Goal: Task Accomplishment & Management: Manage account settings

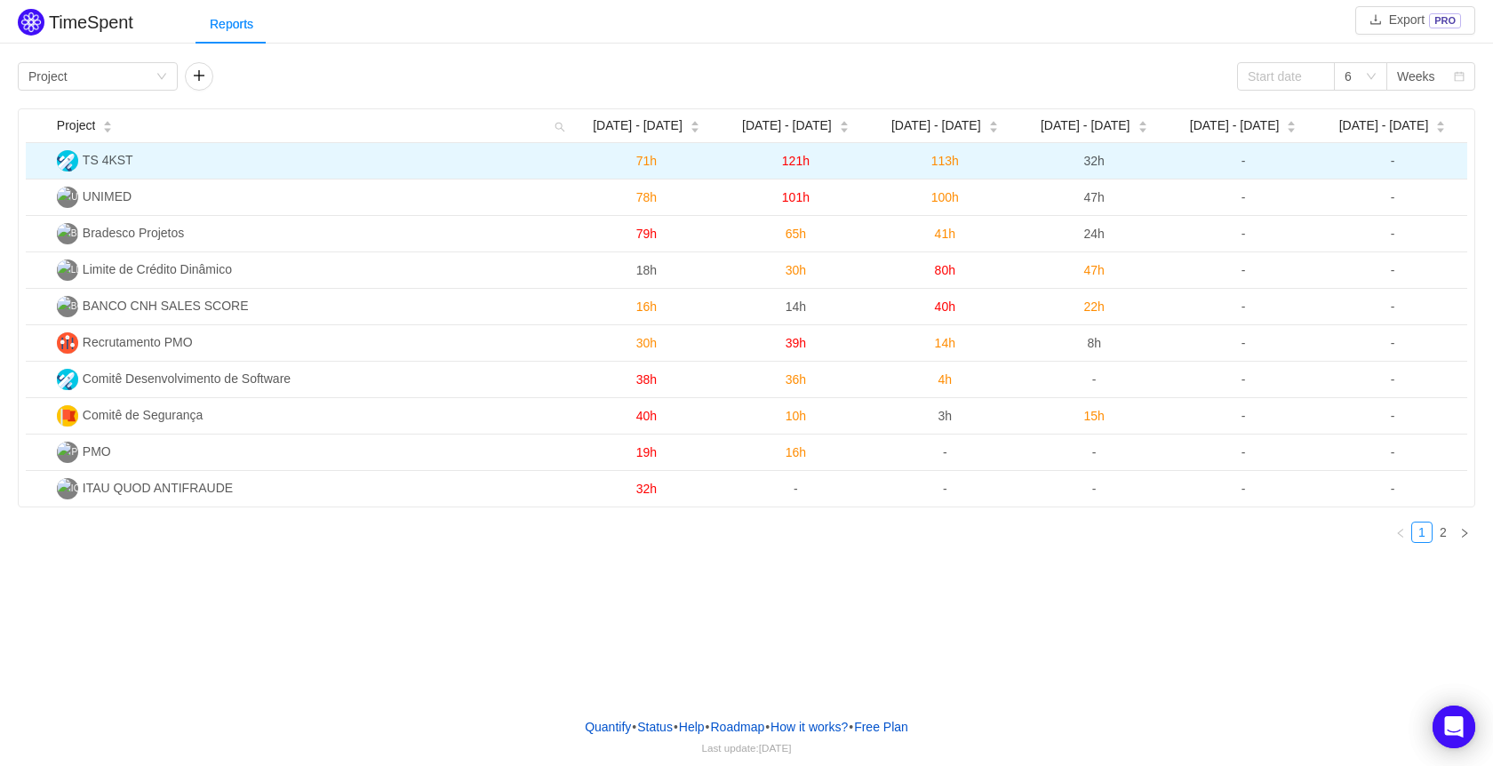
click at [106, 158] on span "TS 4KST" at bounding box center [108, 160] width 51 height 14
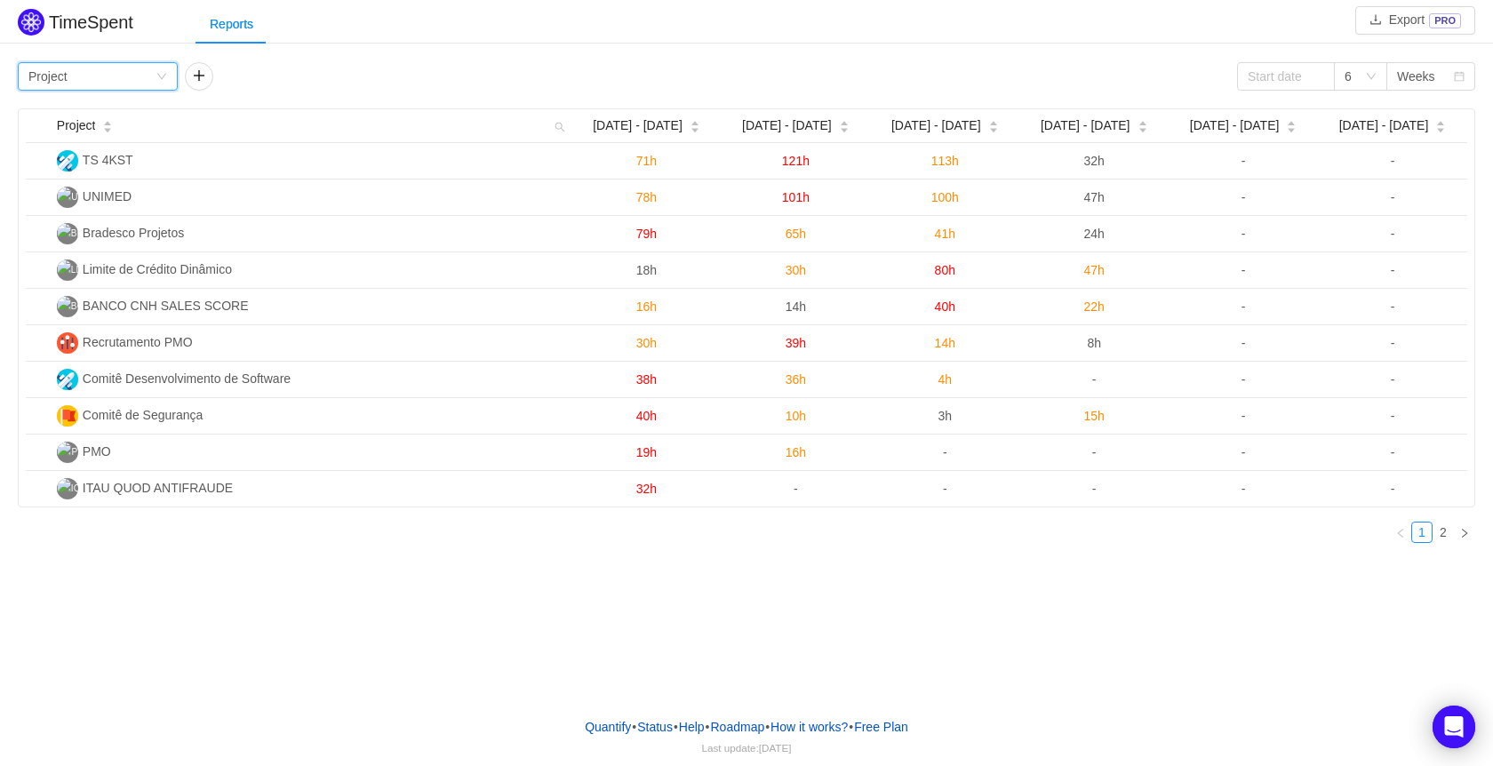
click at [153, 84] on div "Group by Project" at bounding box center [91, 76] width 127 height 27
click at [99, 227] on li "Person" at bounding box center [98, 226] width 160 height 28
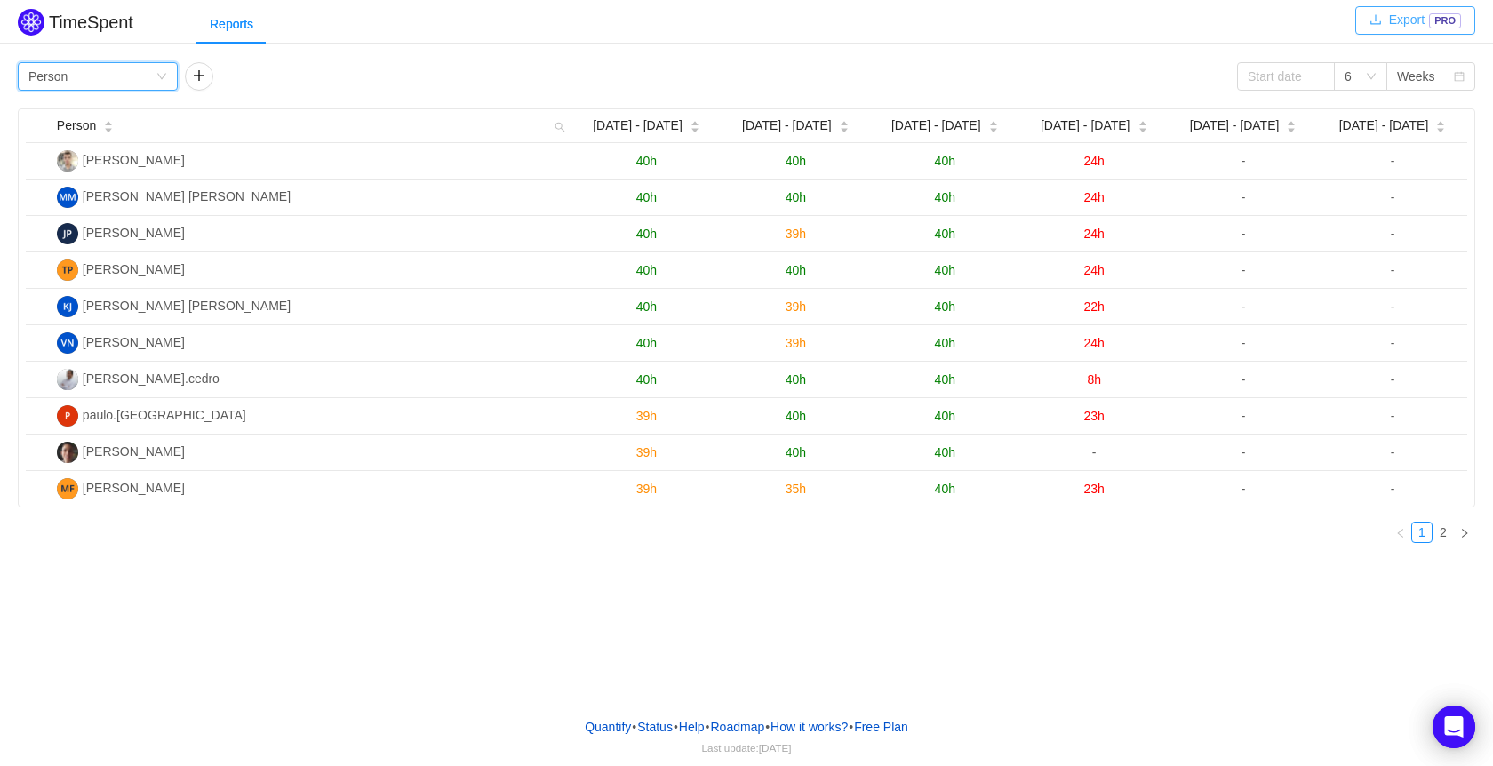
click at [1421, 20] on button "Export PRO" at bounding box center [1416, 20] width 120 height 28
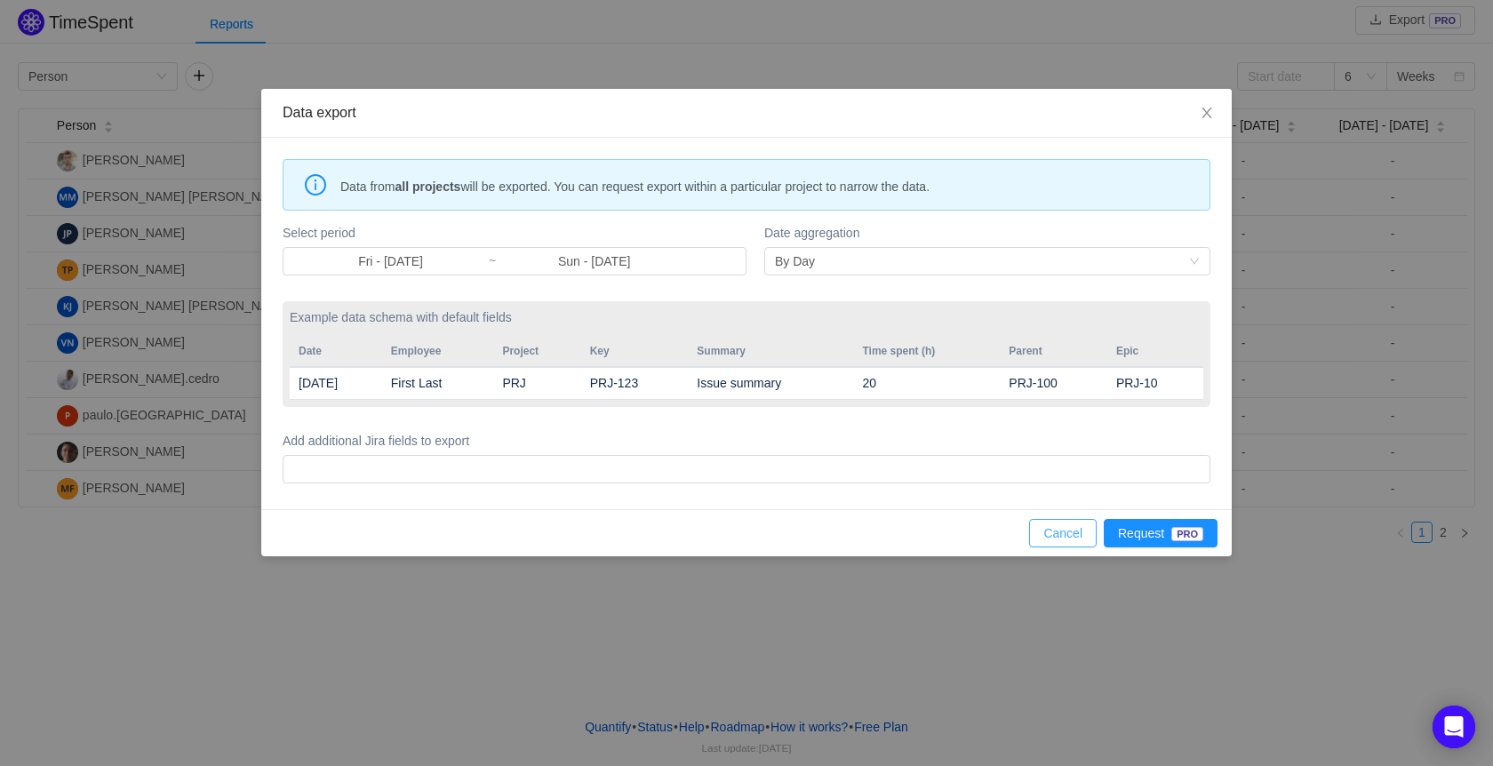
click at [1073, 528] on button "Cancel" at bounding box center [1063, 533] width 68 height 28
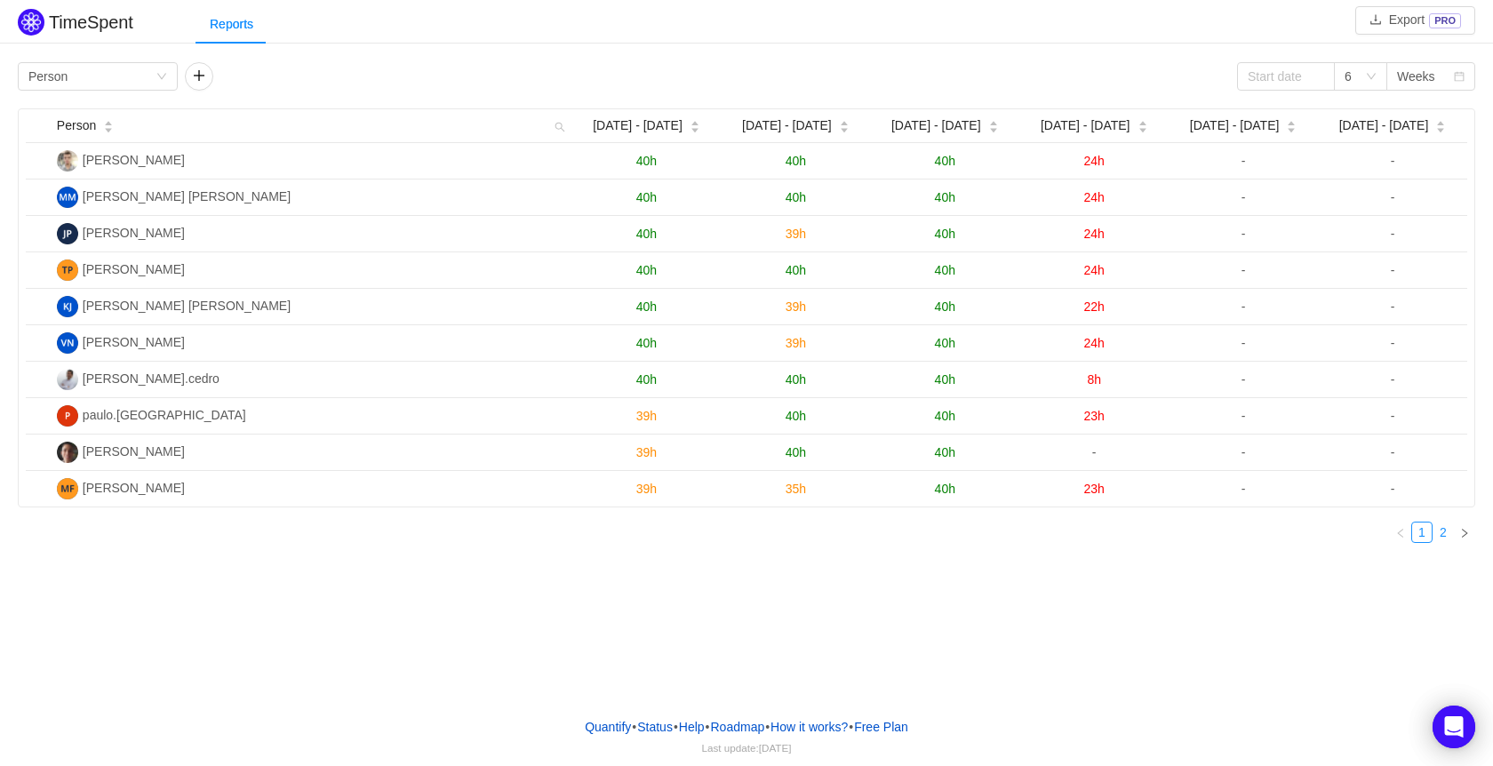
click at [1447, 532] on link "2" at bounding box center [1444, 533] width 20 height 20
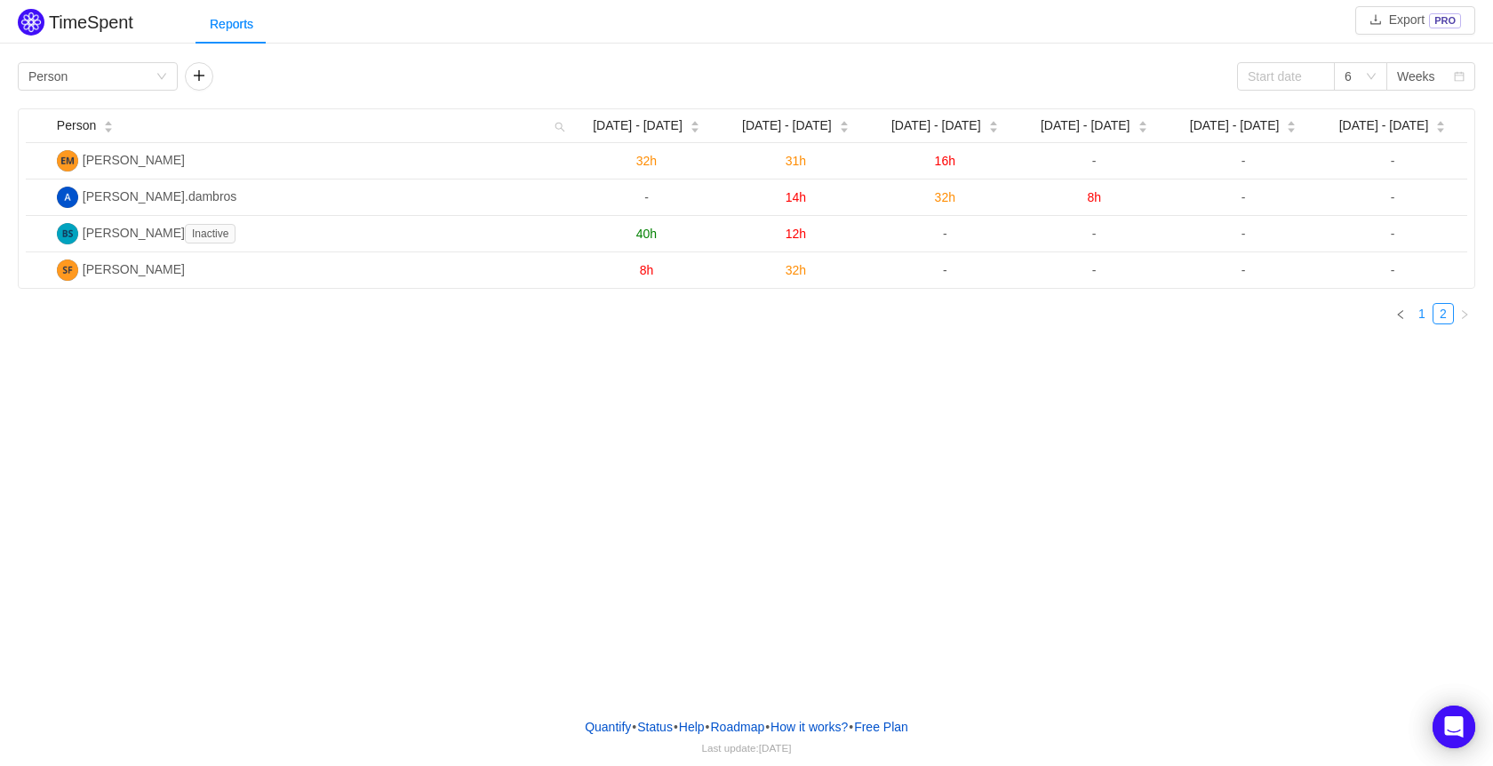
click at [1427, 323] on link "1" at bounding box center [1423, 314] width 20 height 20
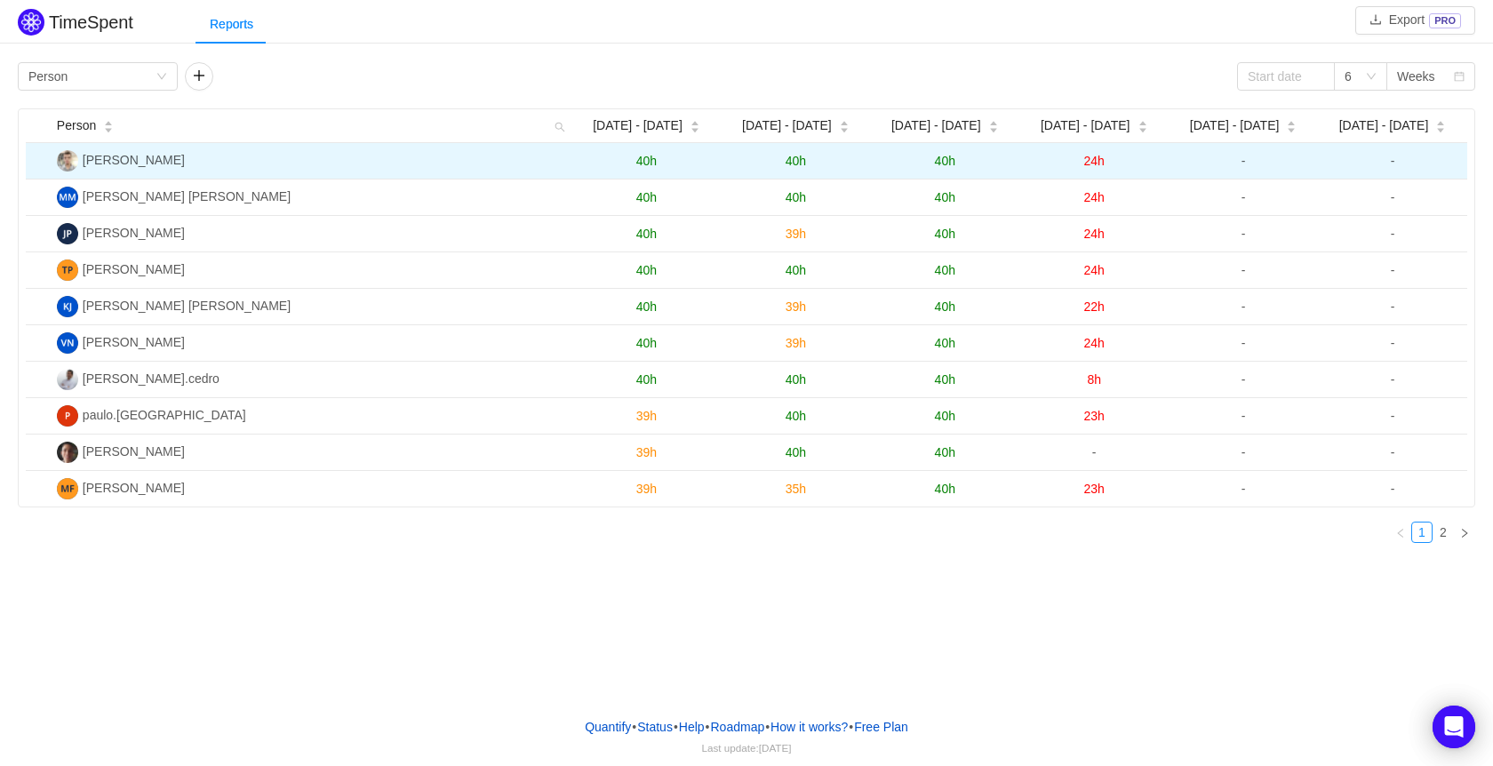
click at [647, 163] on span "40h" at bounding box center [647, 161] width 20 height 14
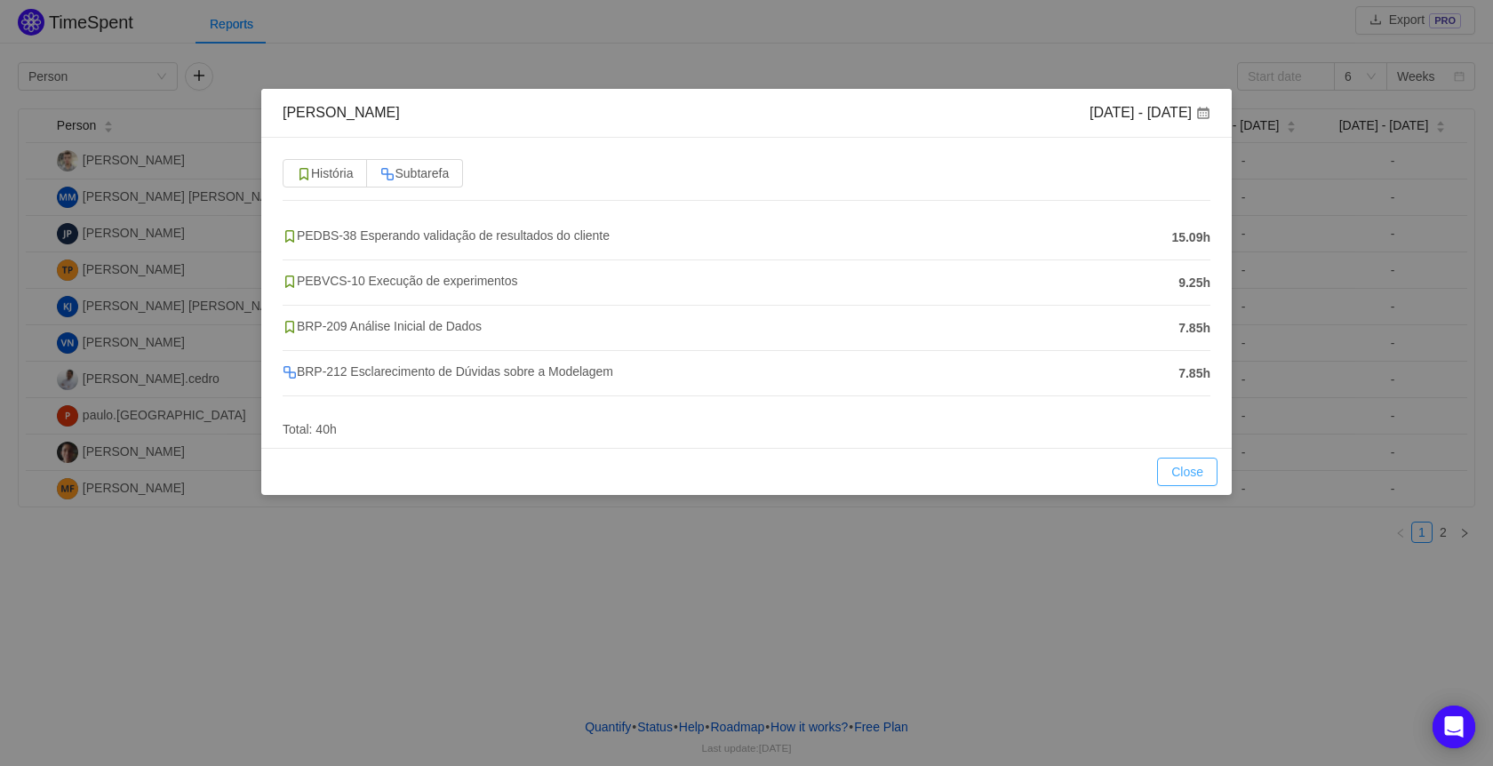
click at [1181, 476] on button "Close" at bounding box center [1187, 472] width 60 height 28
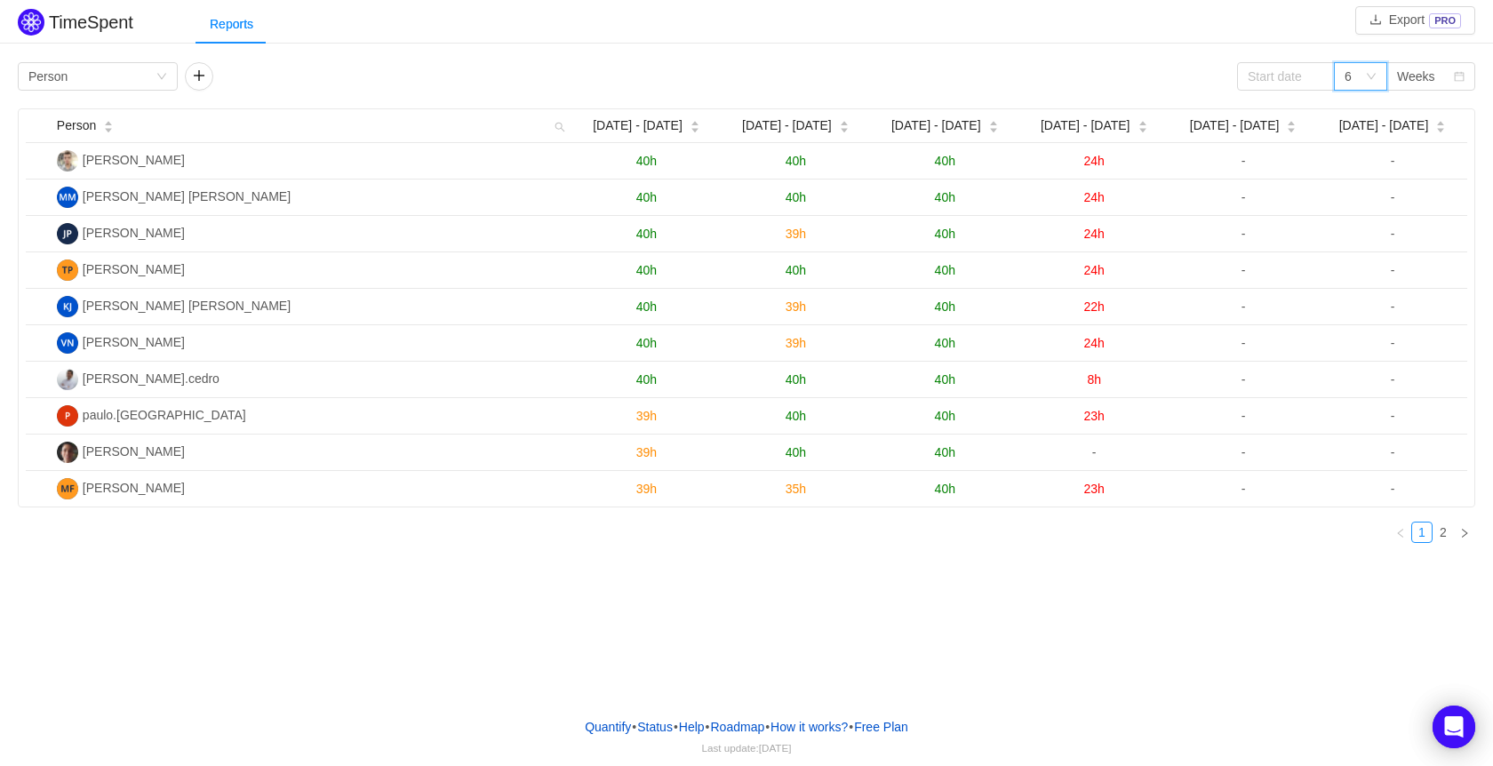
click at [1375, 73] on icon "icon: down" at bounding box center [1371, 76] width 11 height 11
click at [1379, 76] on div "6" at bounding box center [1360, 76] width 53 height 28
click at [1409, 72] on div "Weeks" at bounding box center [1416, 76] width 38 height 27
click at [1370, 72] on icon "icon: down" at bounding box center [1371, 76] width 11 height 11
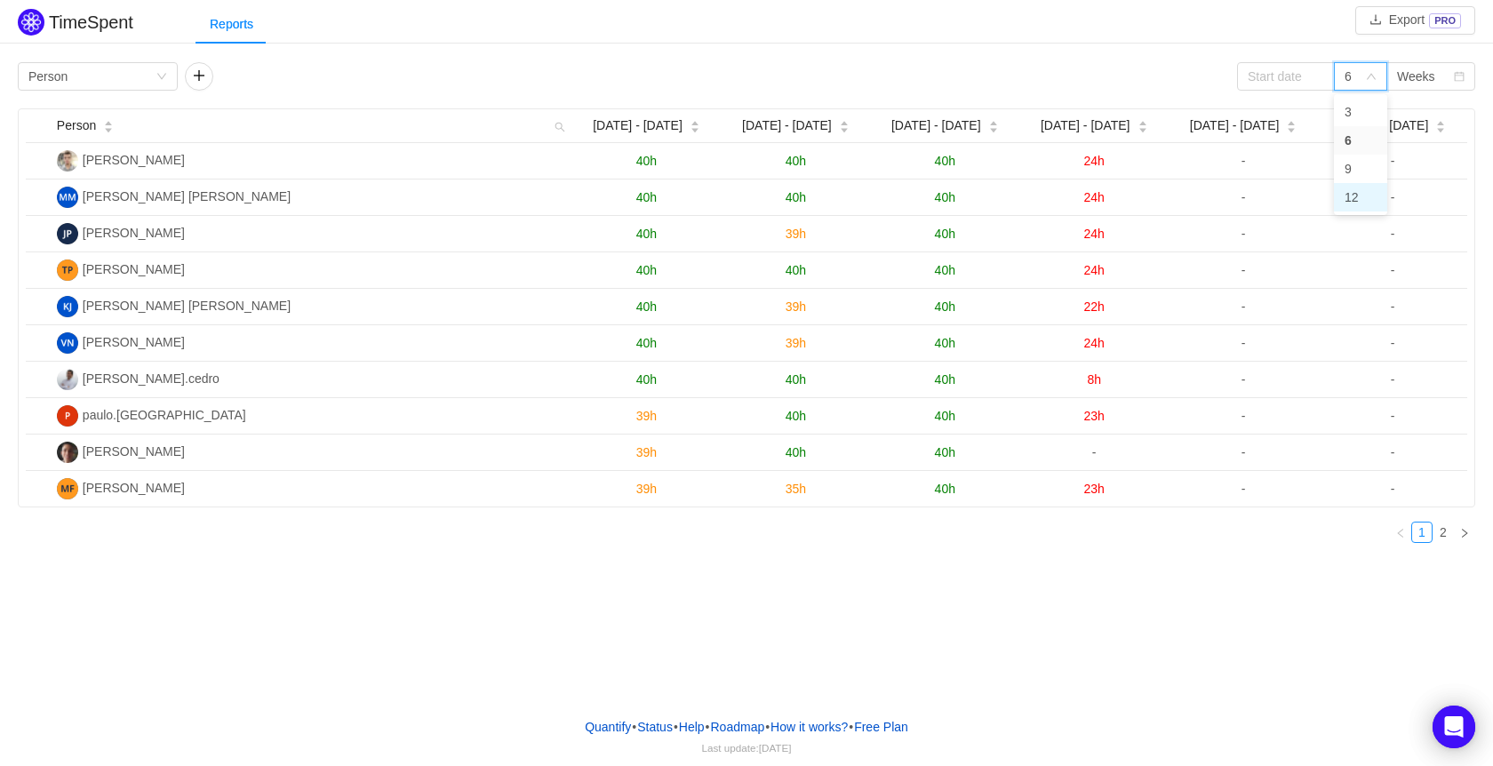
click at [1365, 201] on li "12" at bounding box center [1360, 197] width 53 height 28
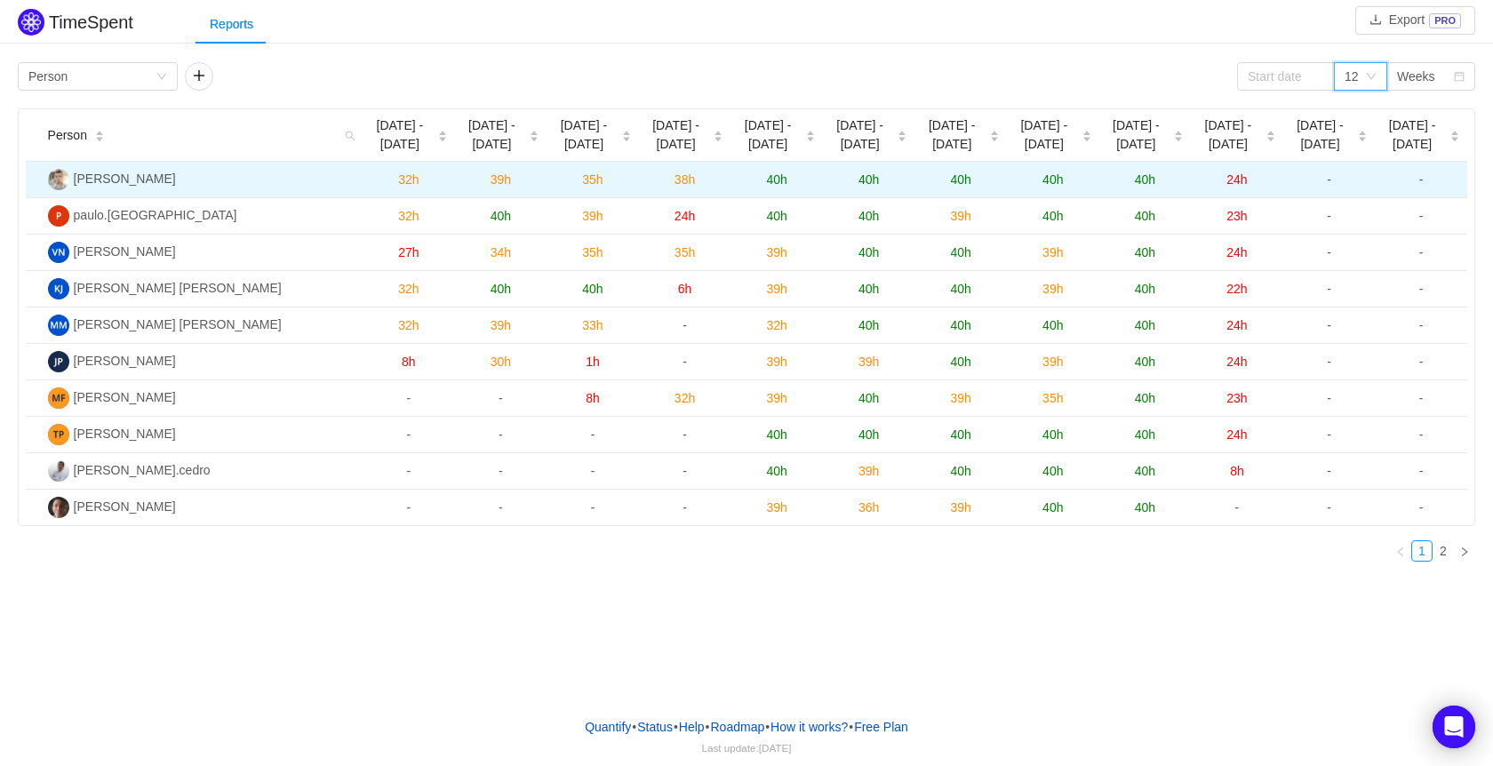
click at [1327, 186] on span "-" at bounding box center [1329, 179] width 4 height 14
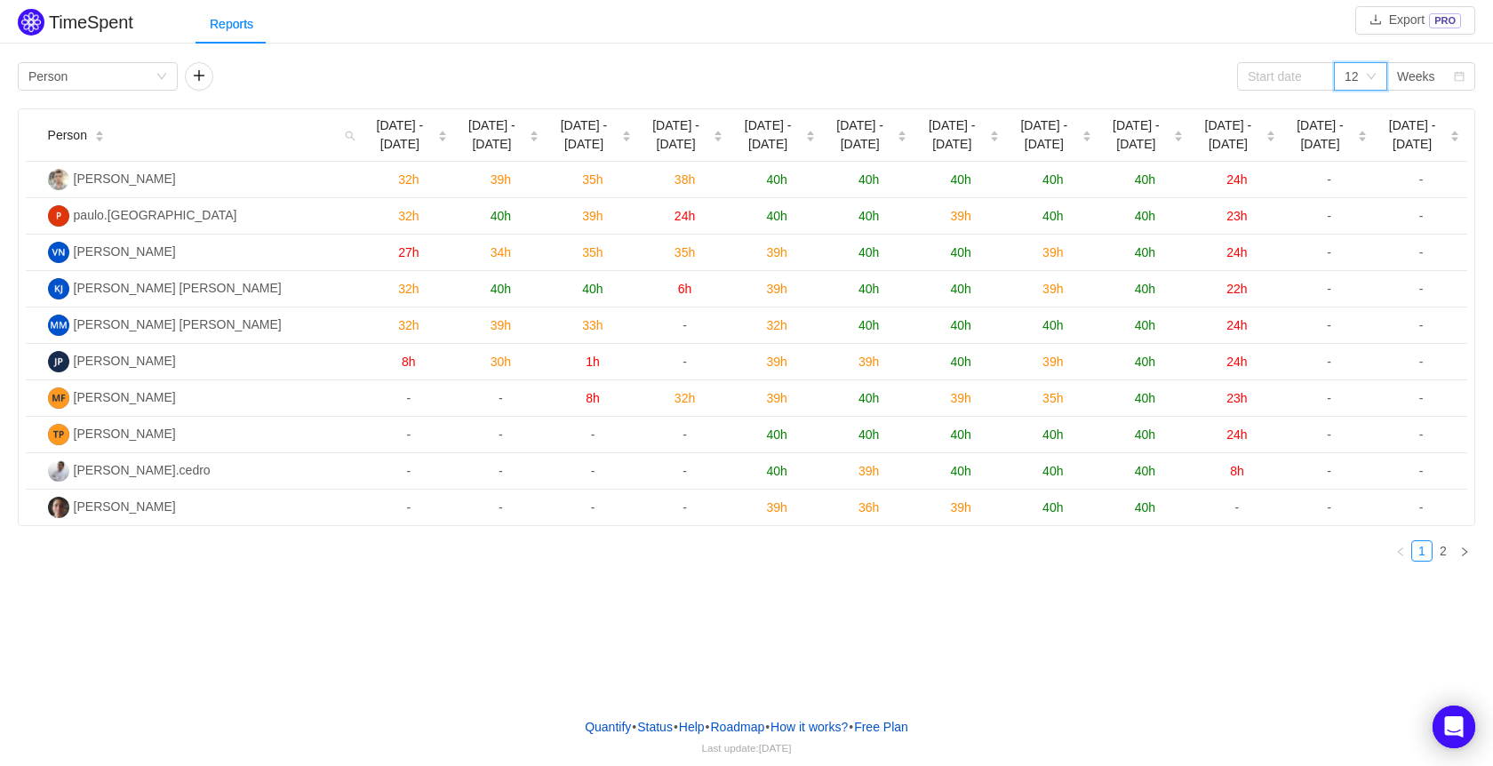
click at [1354, 79] on div "12" at bounding box center [1352, 76] width 14 height 27
click at [1399, 67] on div "Weeks" at bounding box center [1416, 76] width 38 height 27
click at [1429, 155] on li "Quarters" at bounding box center [1431, 169] width 89 height 28
click at [1420, 80] on div "Weeks" at bounding box center [1416, 76] width 38 height 27
click at [1418, 136] on li "Months" at bounding box center [1431, 140] width 89 height 28
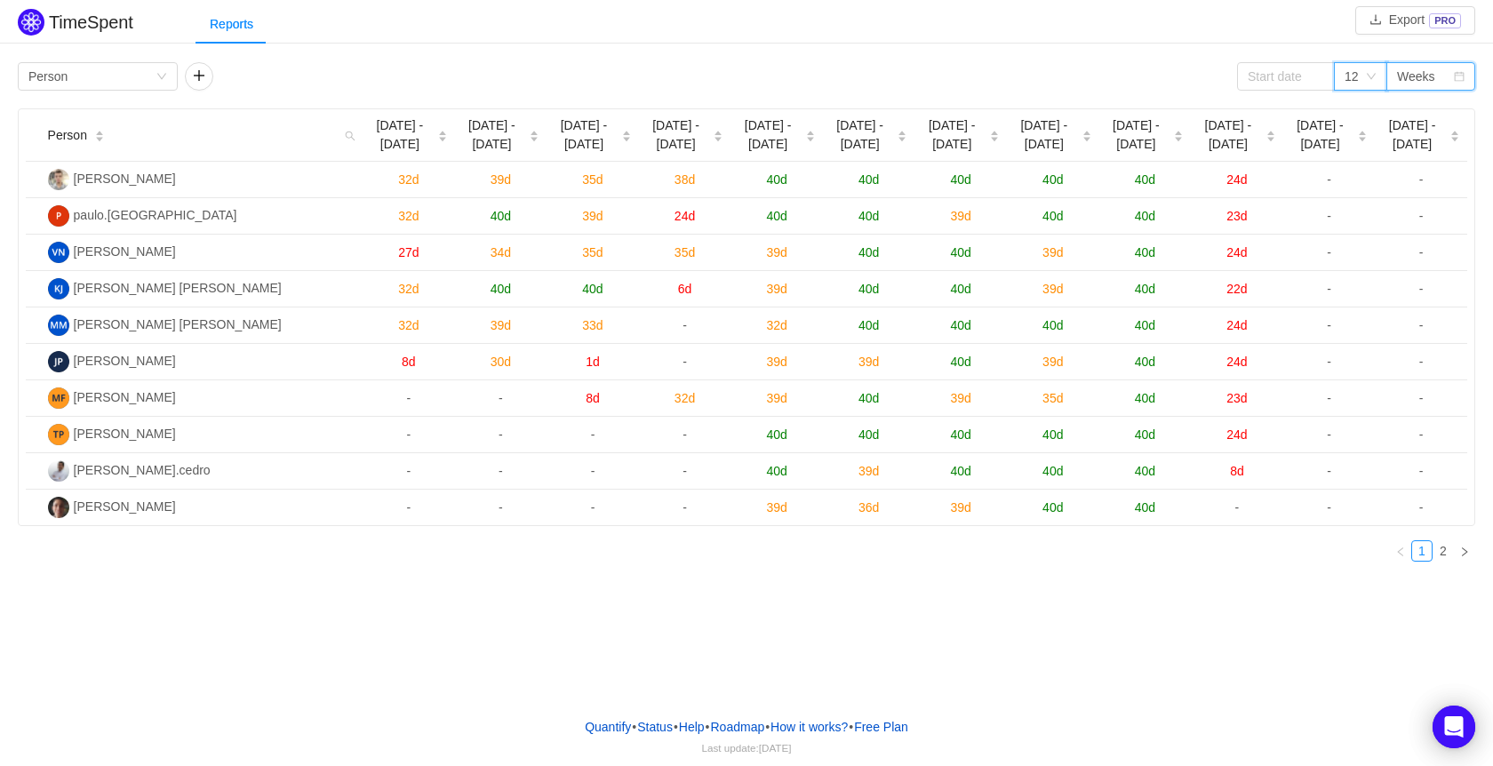
click at [1373, 78] on icon "icon: down" at bounding box center [1371, 76] width 11 height 11
click at [1367, 101] on li "3" at bounding box center [1360, 112] width 53 height 28
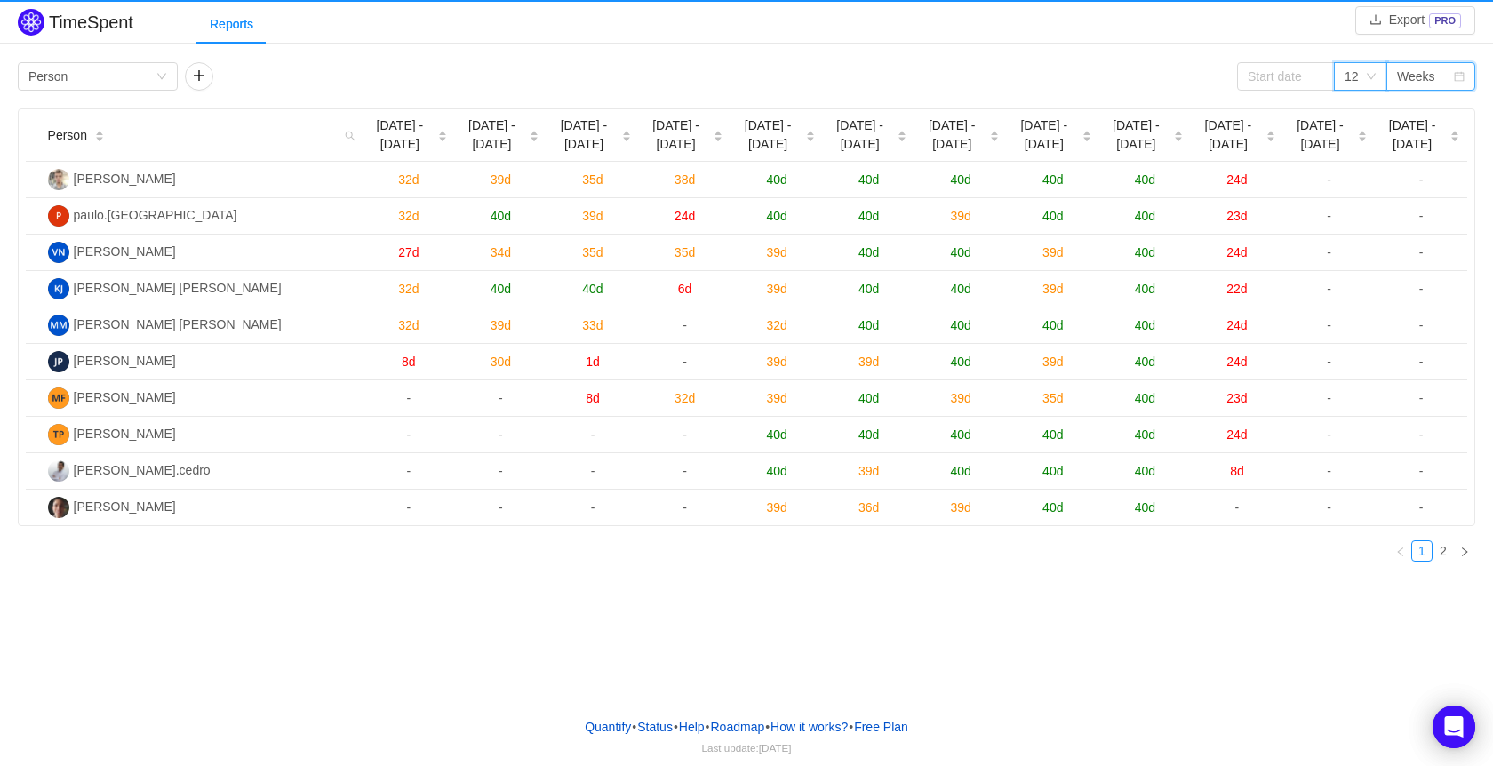
click at [1413, 72] on div "Weeks" at bounding box center [1416, 76] width 38 height 27
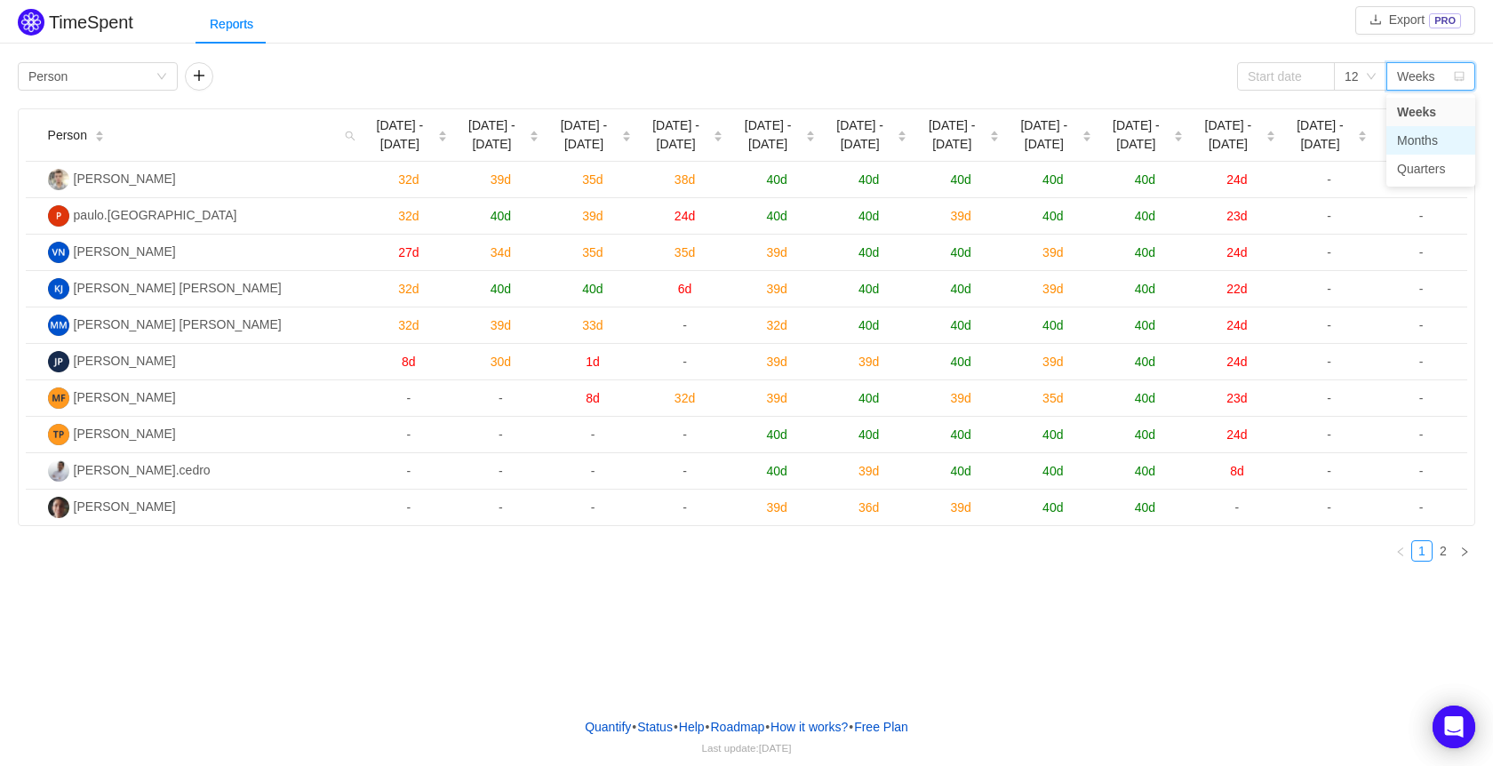
click at [1410, 145] on li "Months" at bounding box center [1431, 140] width 89 height 28
click at [1466, 76] on div "Weeks" at bounding box center [1431, 76] width 89 height 28
click at [1429, 149] on li "Months" at bounding box center [1431, 140] width 89 height 28
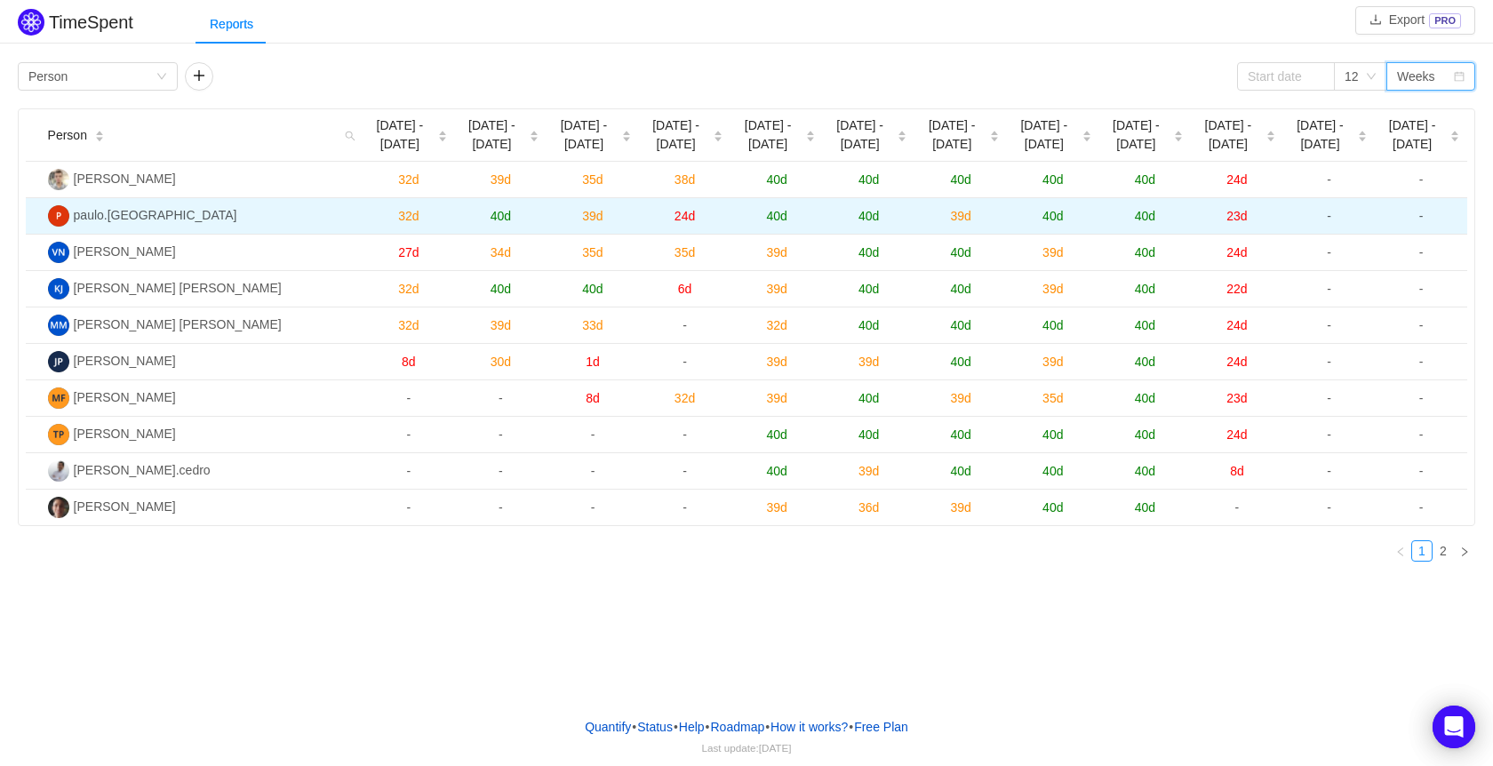
click at [1372, 208] on td "-" at bounding box center [1330, 216] width 92 height 36
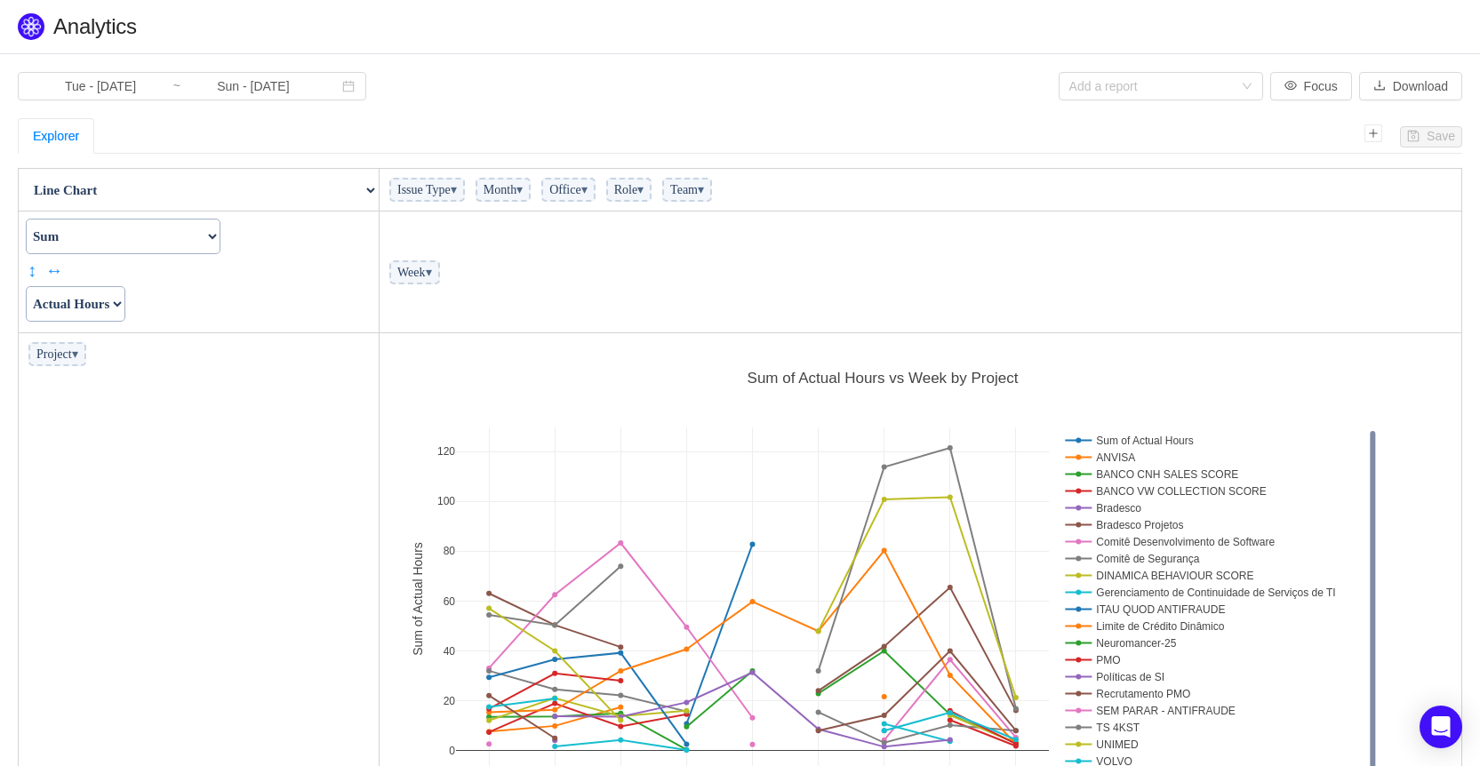
scroll to position [502, 1071]
click at [1410, 80] on button "Download" at bounding box center [1410, 86] width 103 height 28
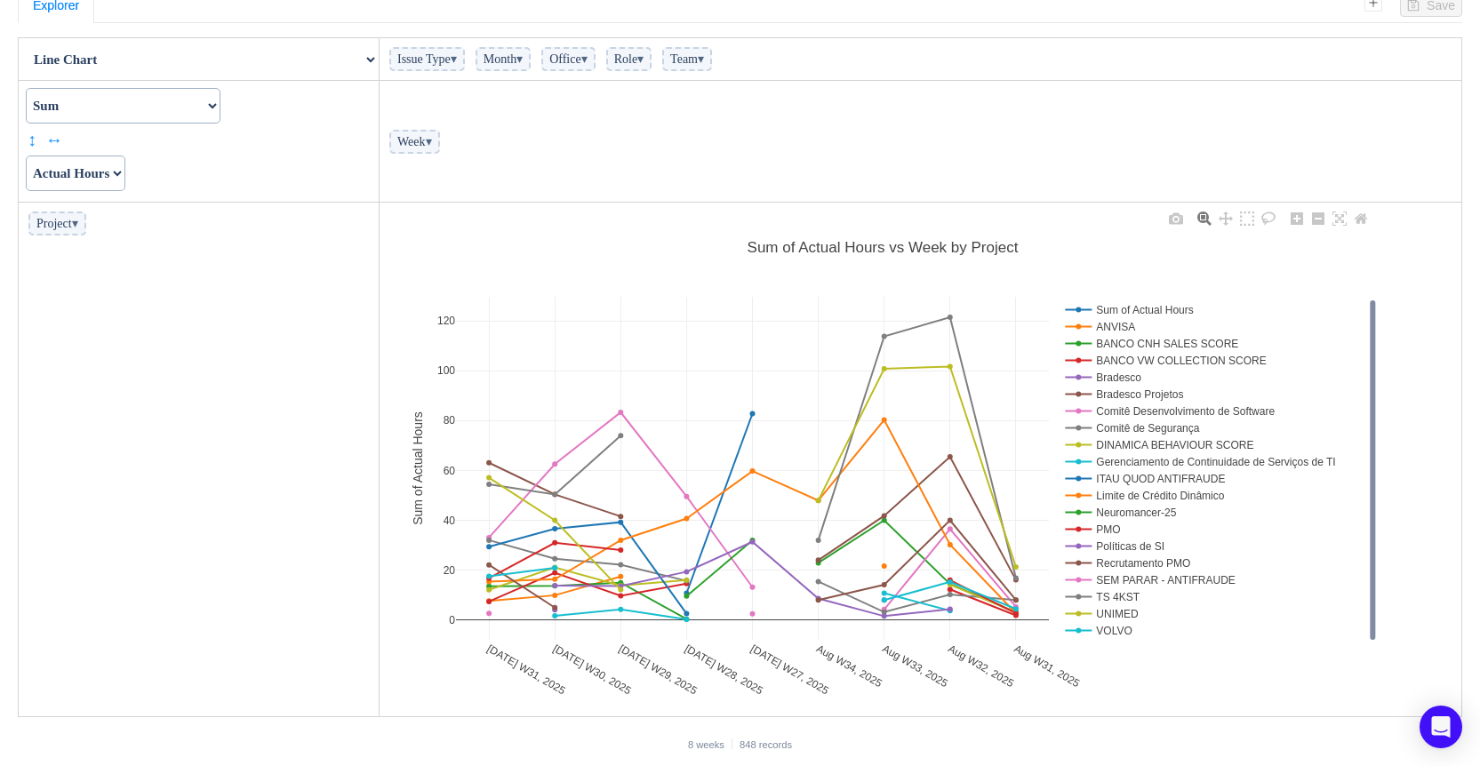
scroll to position [136, 0]
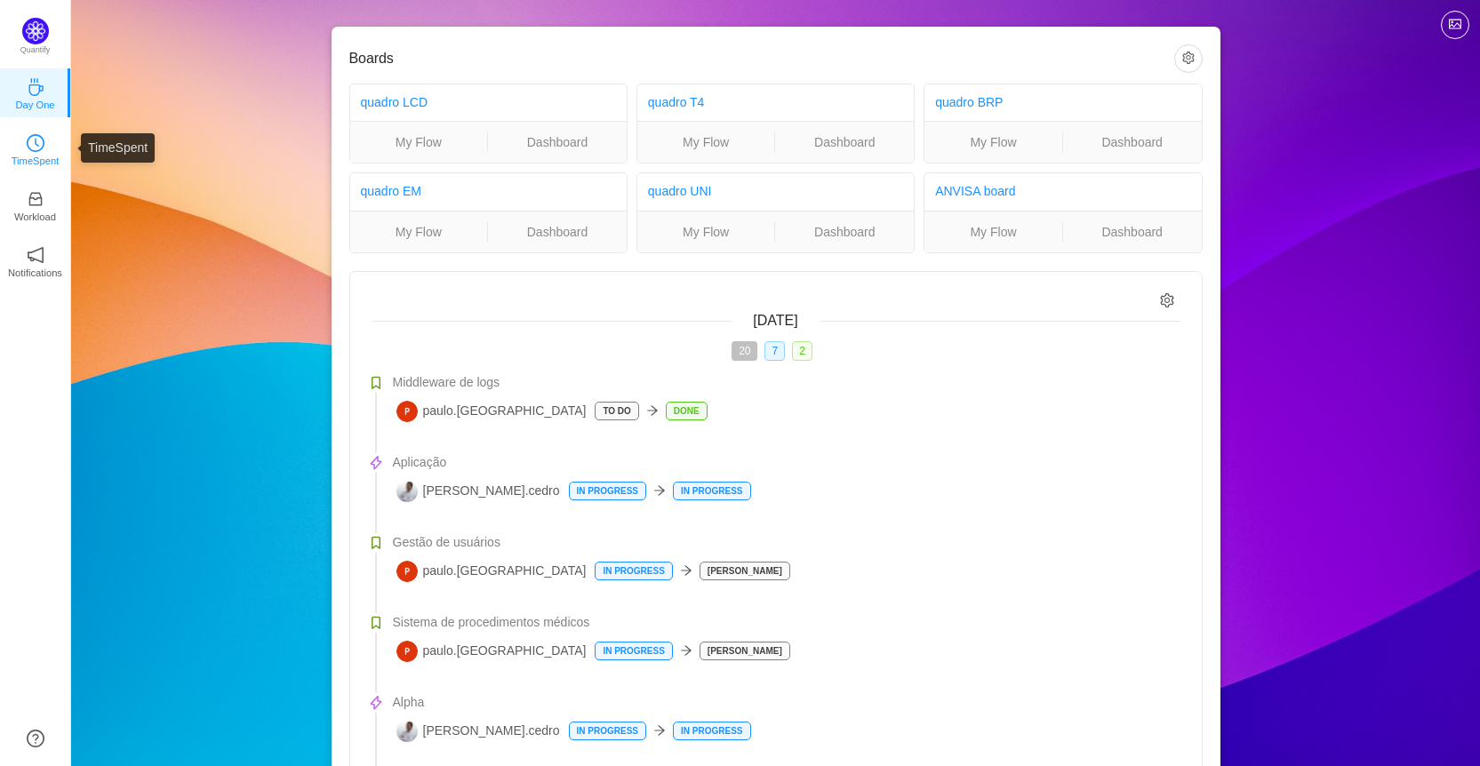
click at [20, 158] on p "TimeSpent" at bounding box center [36, 161] width 48 height 16
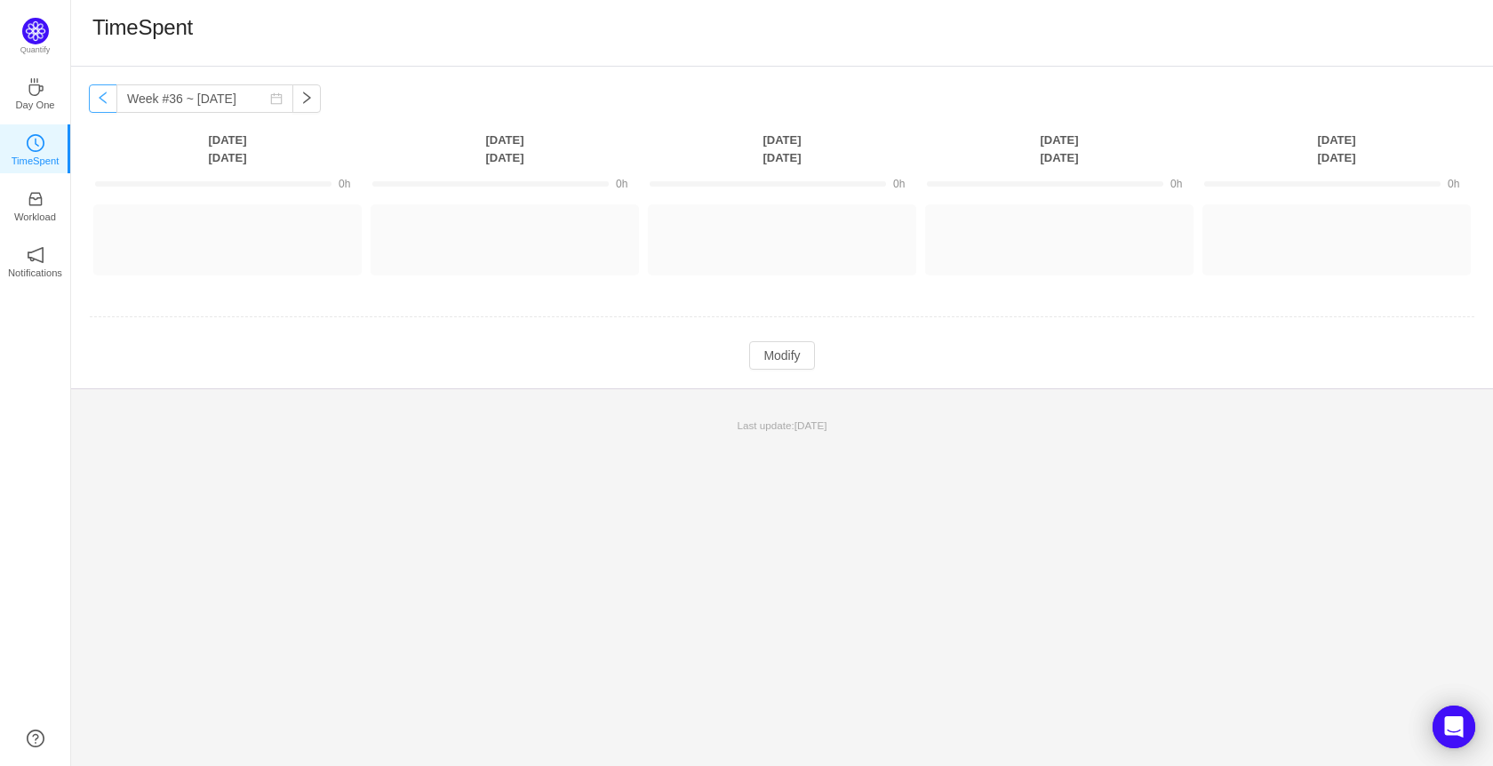
click at [100, 101] on button "button" at bounding box center [103, 98] width 28 height 28
type input "Week #34 ~ Aug 18"
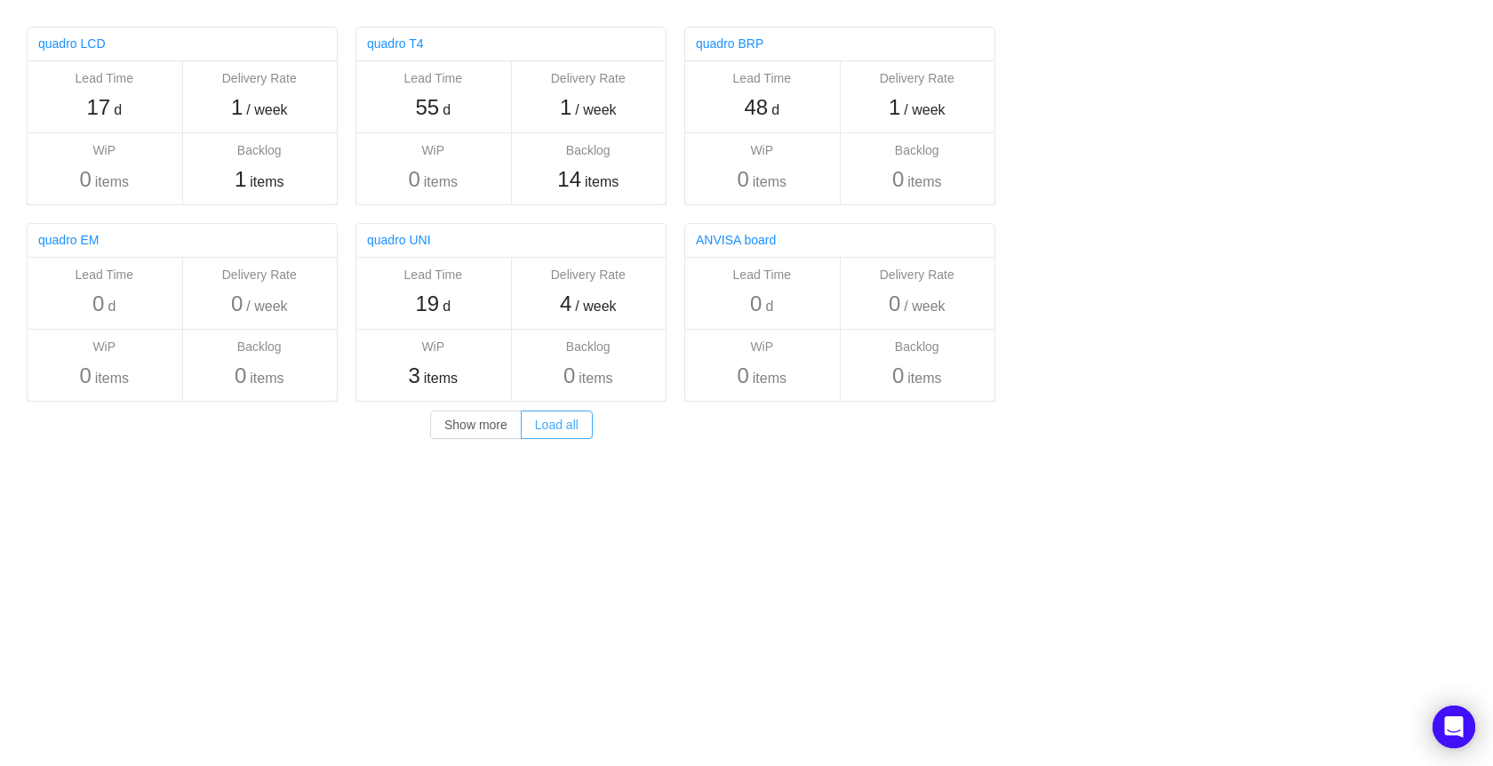
click at [568, 428] on button "Load all" at bounding box center [557, 425] width 72 height 28
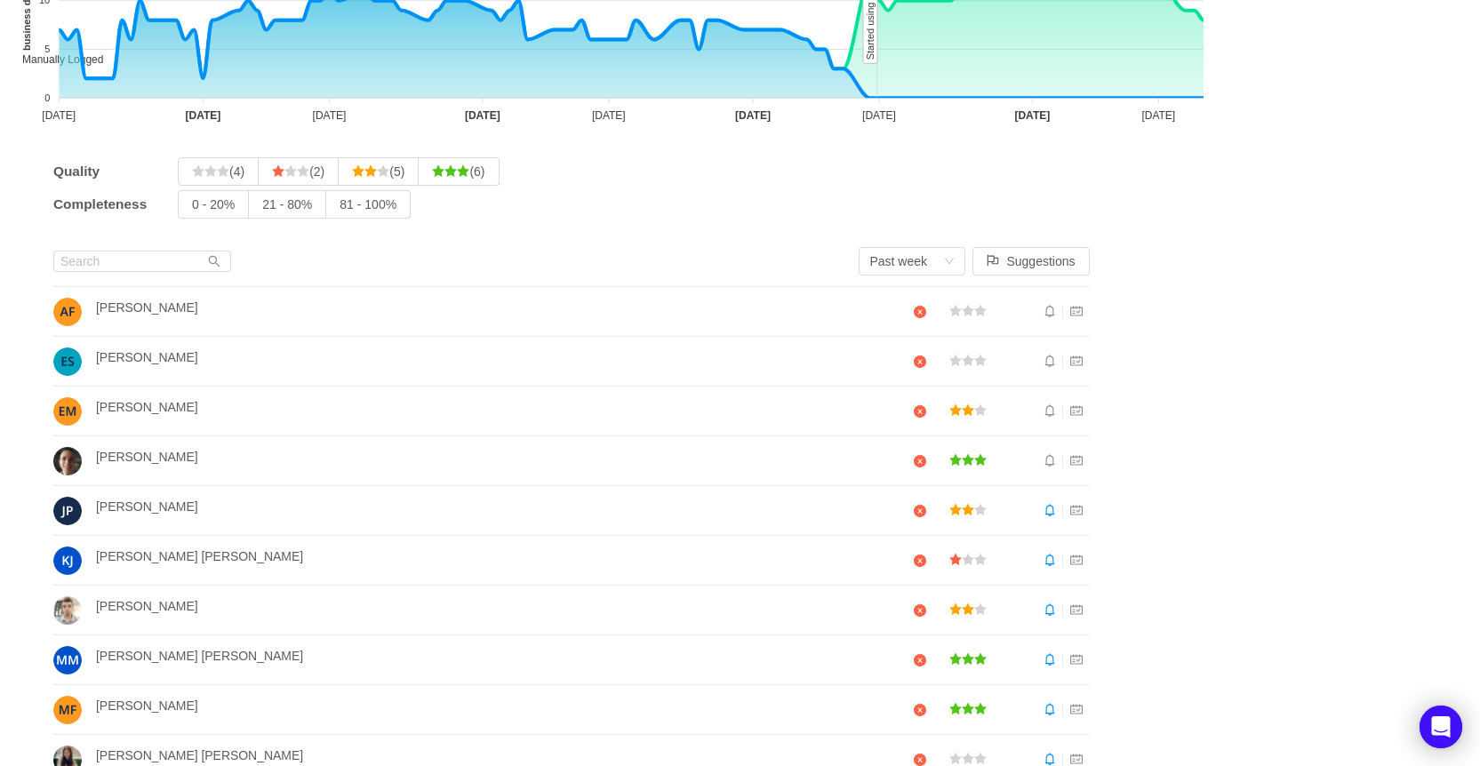
scroll to position [158, 0]
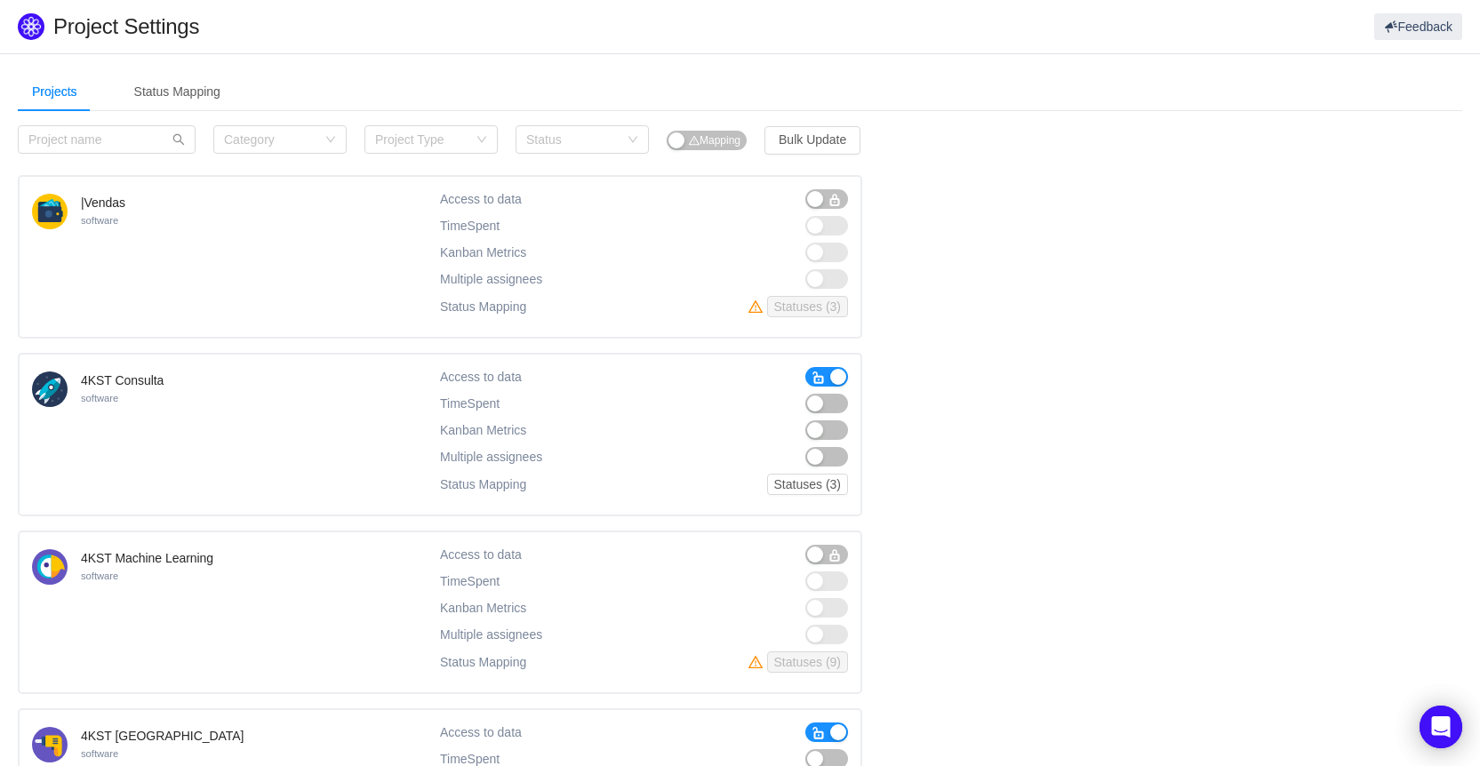
click at [822, 378] on span "button" at bounding box center [819, 378] width 14 height 14
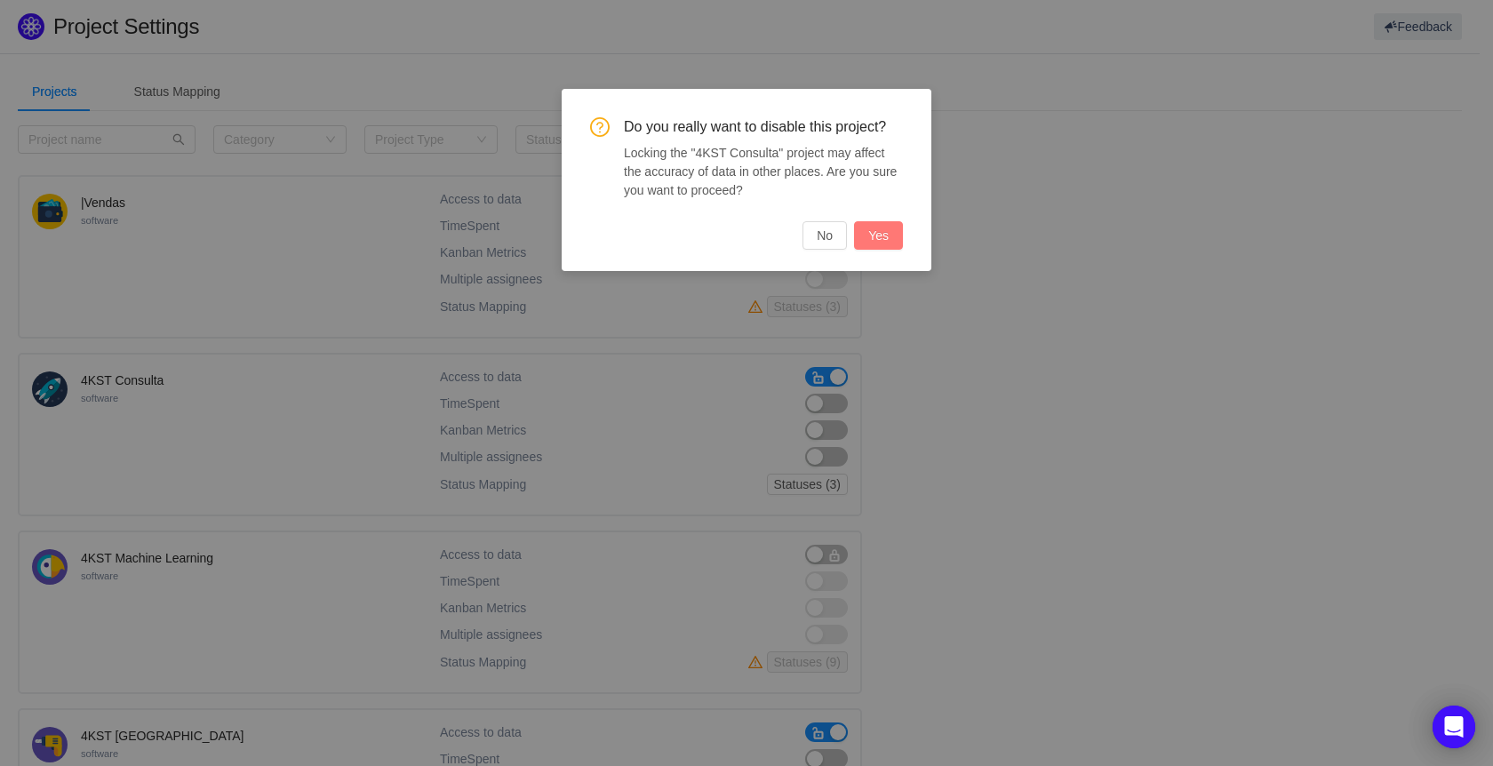
click at [877, 238] on button "Yes" at bounding box center [878, 235] width 49 height 28
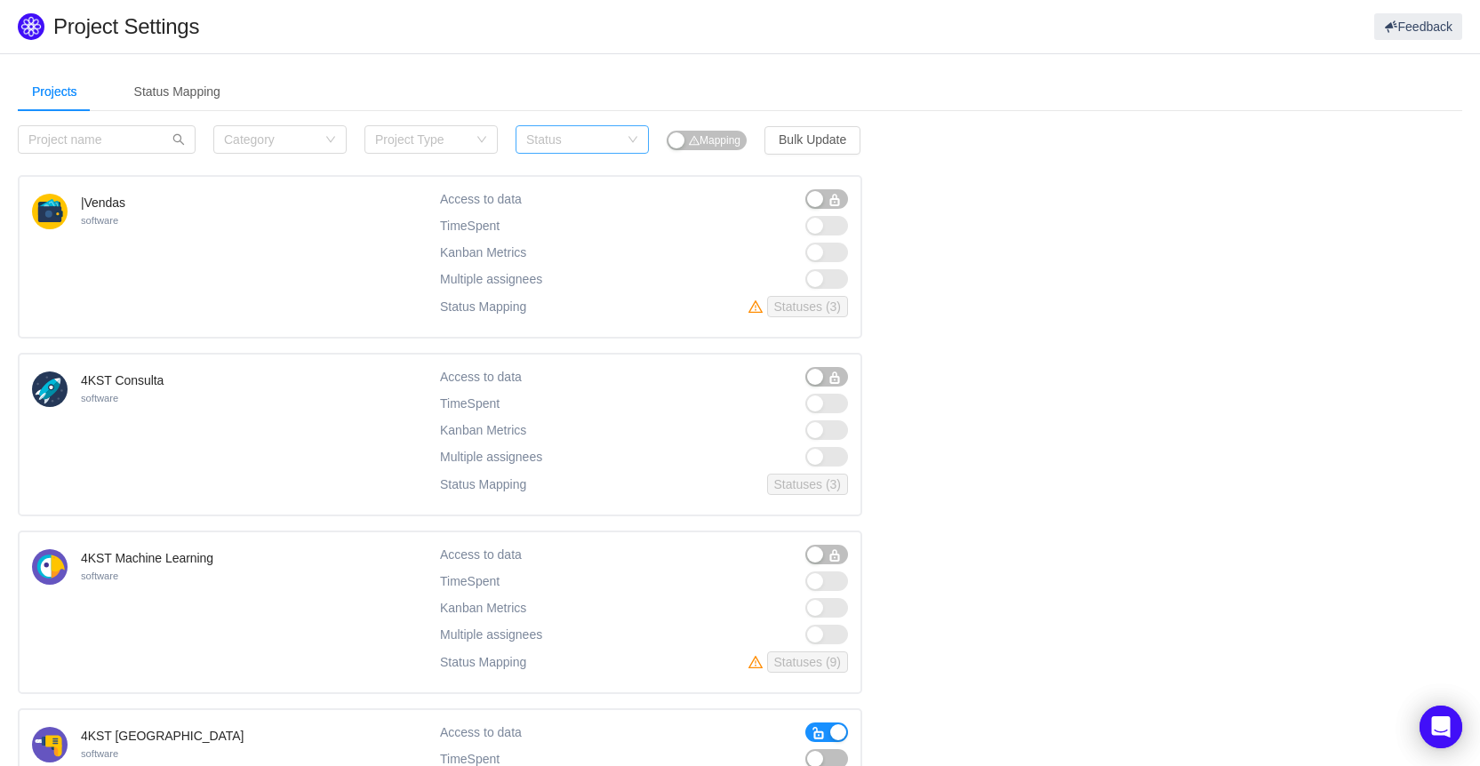
click at [613, 131] on div "Status" at bounding box center [572, 140] width 92 height 18
click at [605, 169] on li "Active" at bounding box center [582, 175] width 133 height 28
